Goal: Transaction & Acquisition: Purchase product/service

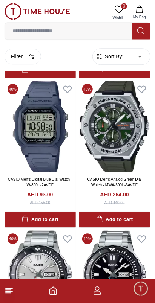
scroll to position [223, 0]
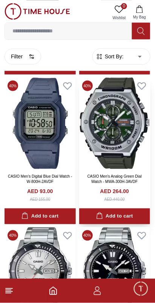
click at [119, 143] on img at bounding box center [114, 122] width 71 height 91
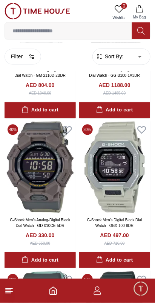
scroll to position [1230, 0]
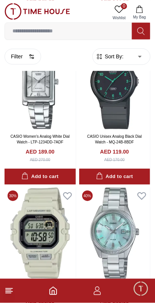
scroll to position [2380, 0]
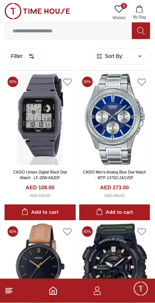
scroll to position [3375, 0]
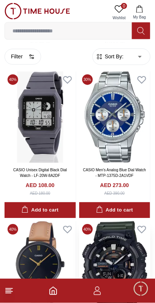
click at [120, 221] on img at bounding box center [114, 266] width 71 height 91
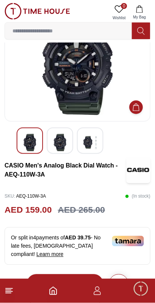
scroll to position [38, 0]
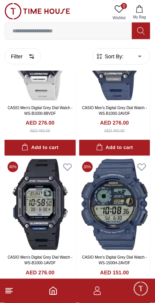
scroll to position [4038, 0]
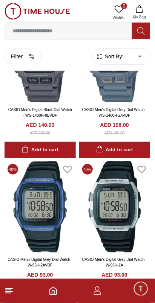
scroll to position [4334, 0]
